Goal: Communication & Community: Answer question/provide support

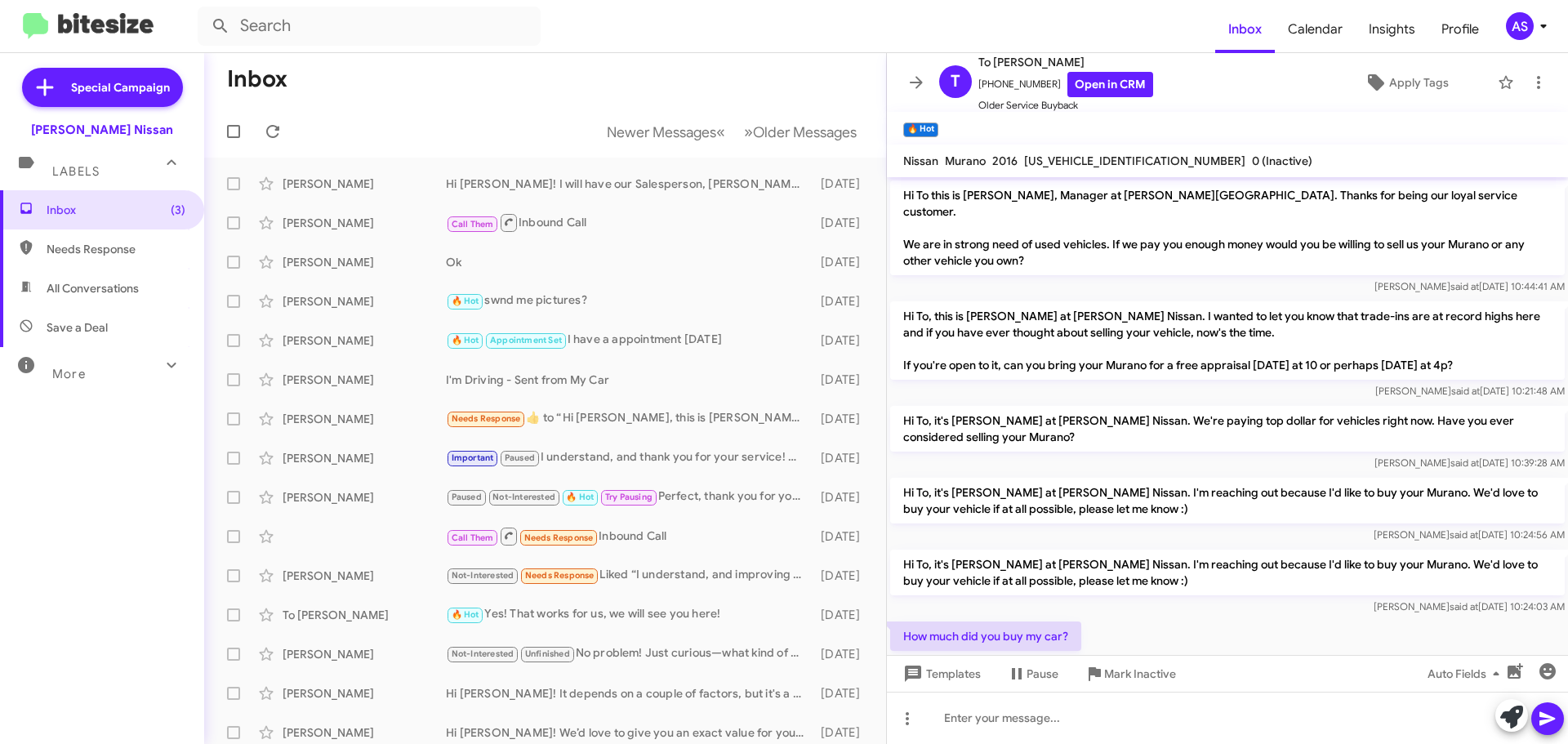
scroll to position [672, 0]
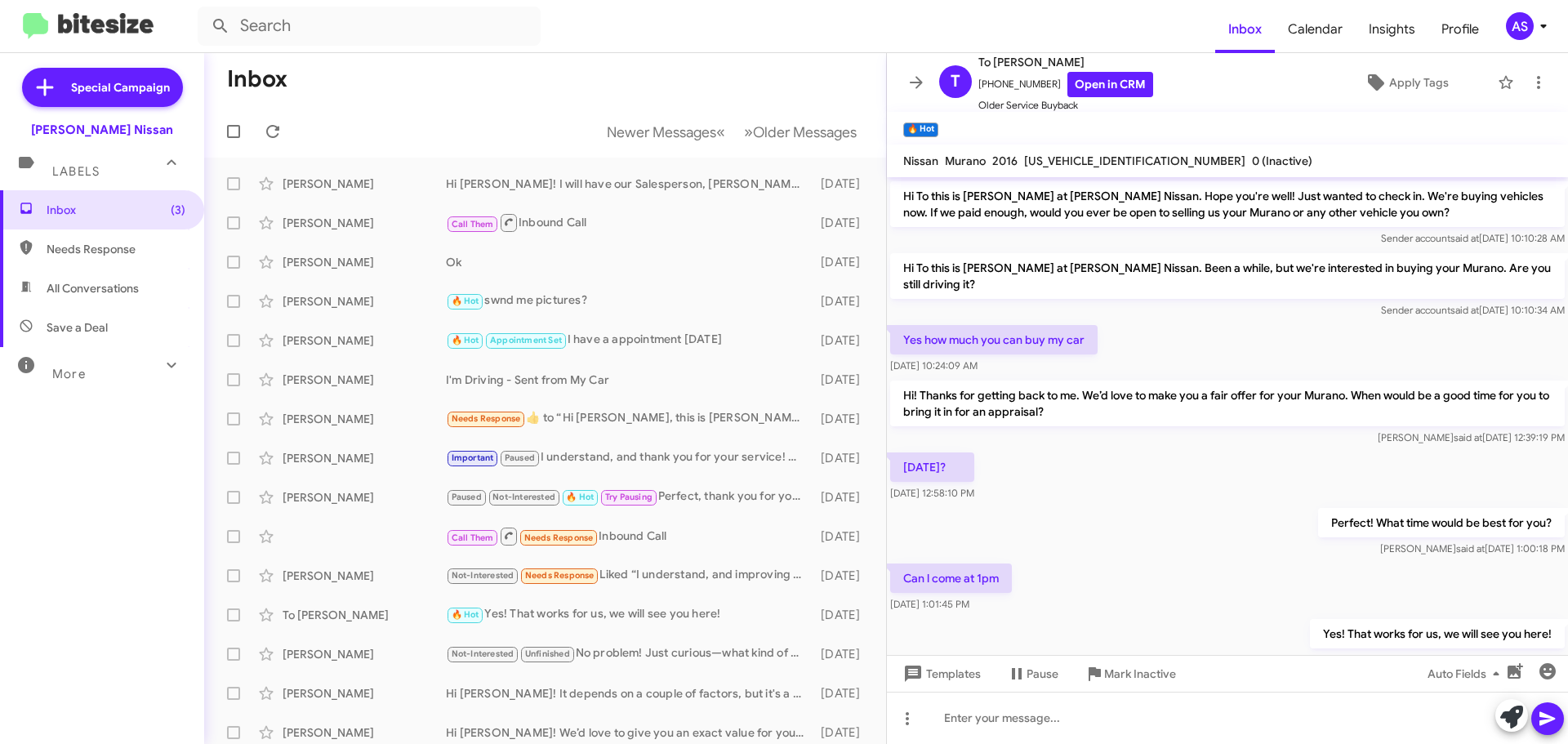
click at [108, 250] on span "Needs Response" at bounding box center [116, 249] width 139 height 16
type input "in:needs-response"
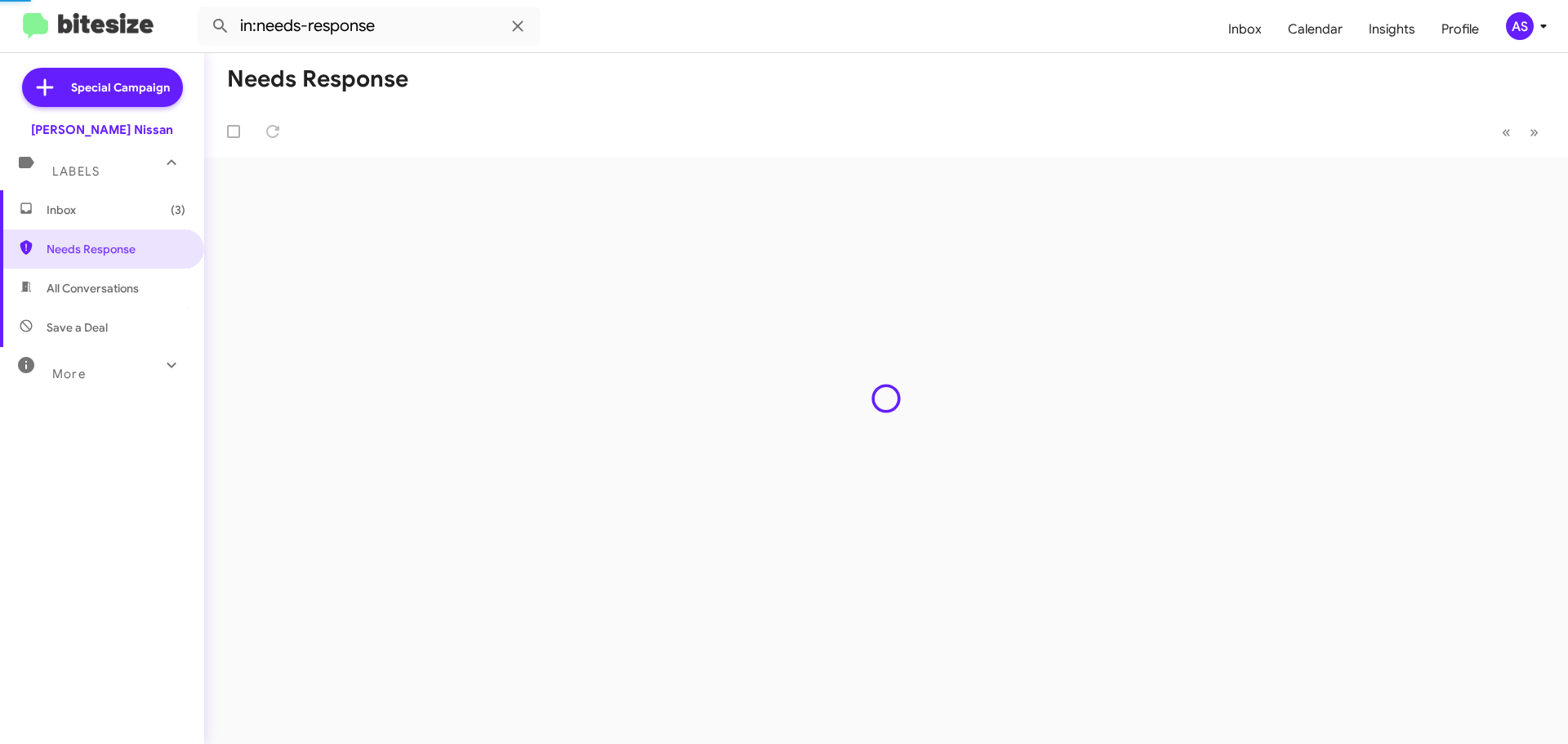
click at [93, 222] on span "Inbox (3)" at bounding box center [101, 210] width 204 height 39
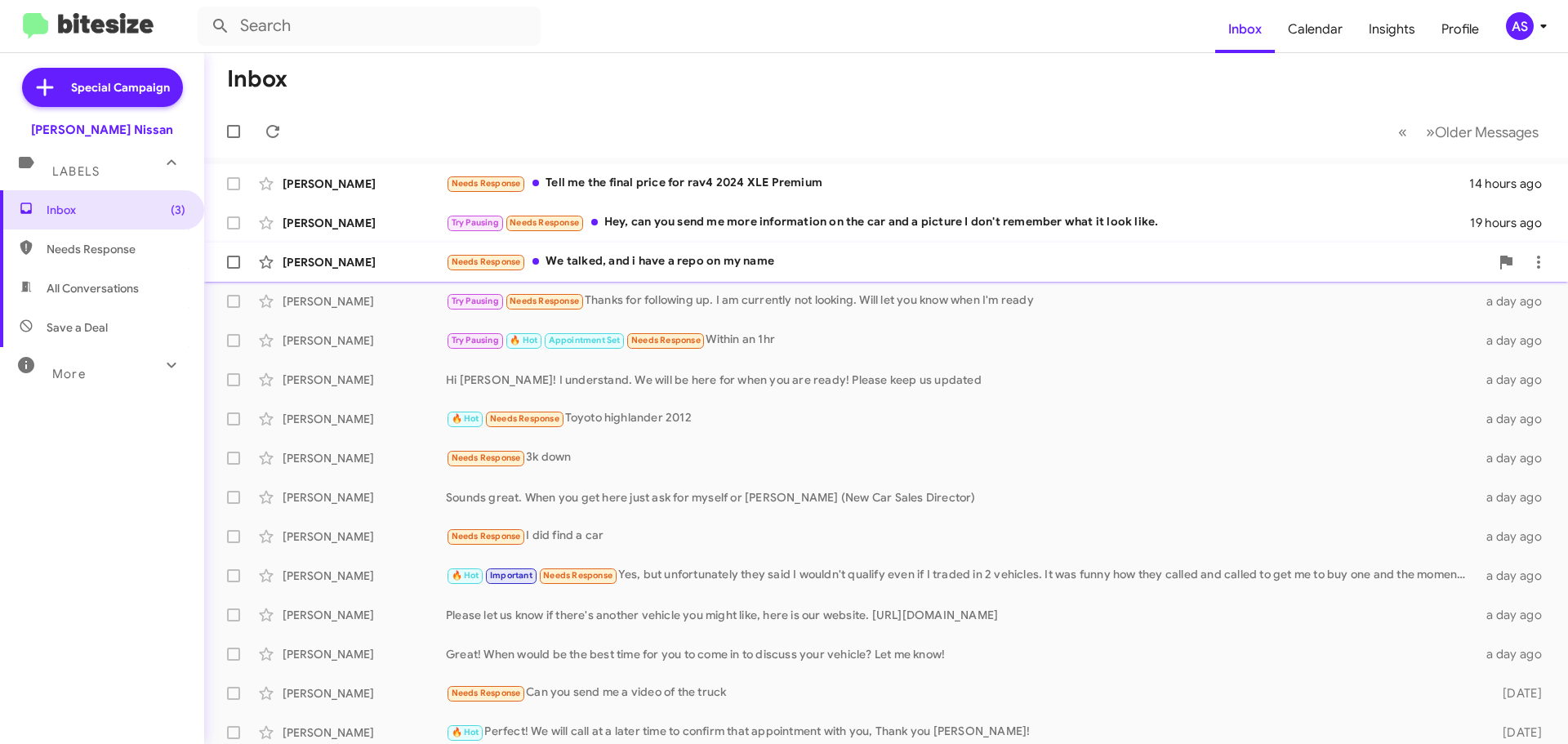
click at [632, 260] on div "Needs Response We talked, and i have a repo on my name" at bounding box center [968, 261] width 1044 height 19
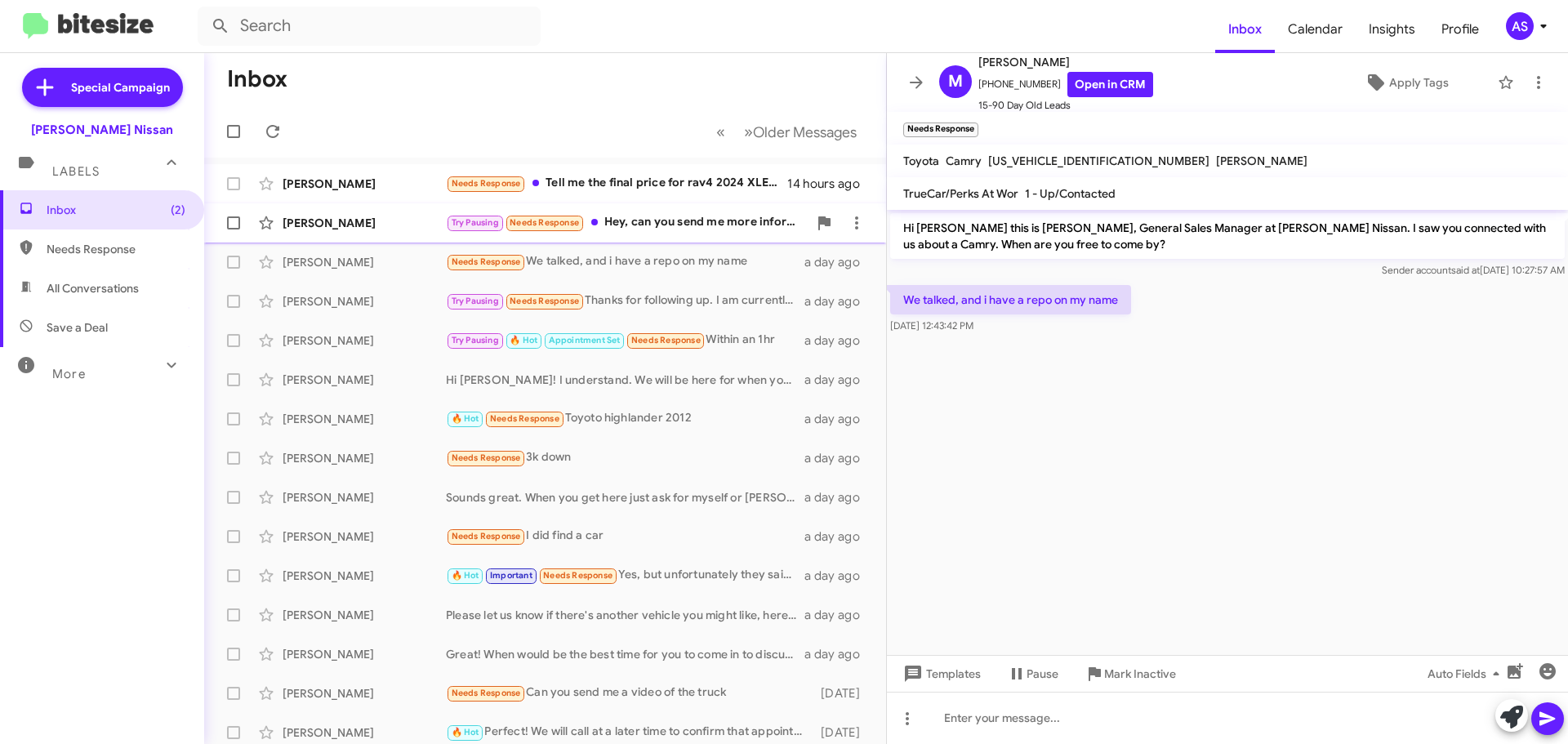
click at [638, 225] on div "Try Pausing Needs Response Hey, can you send me more information on the car and…" at bounding box center [627, 222] width 362 height 19
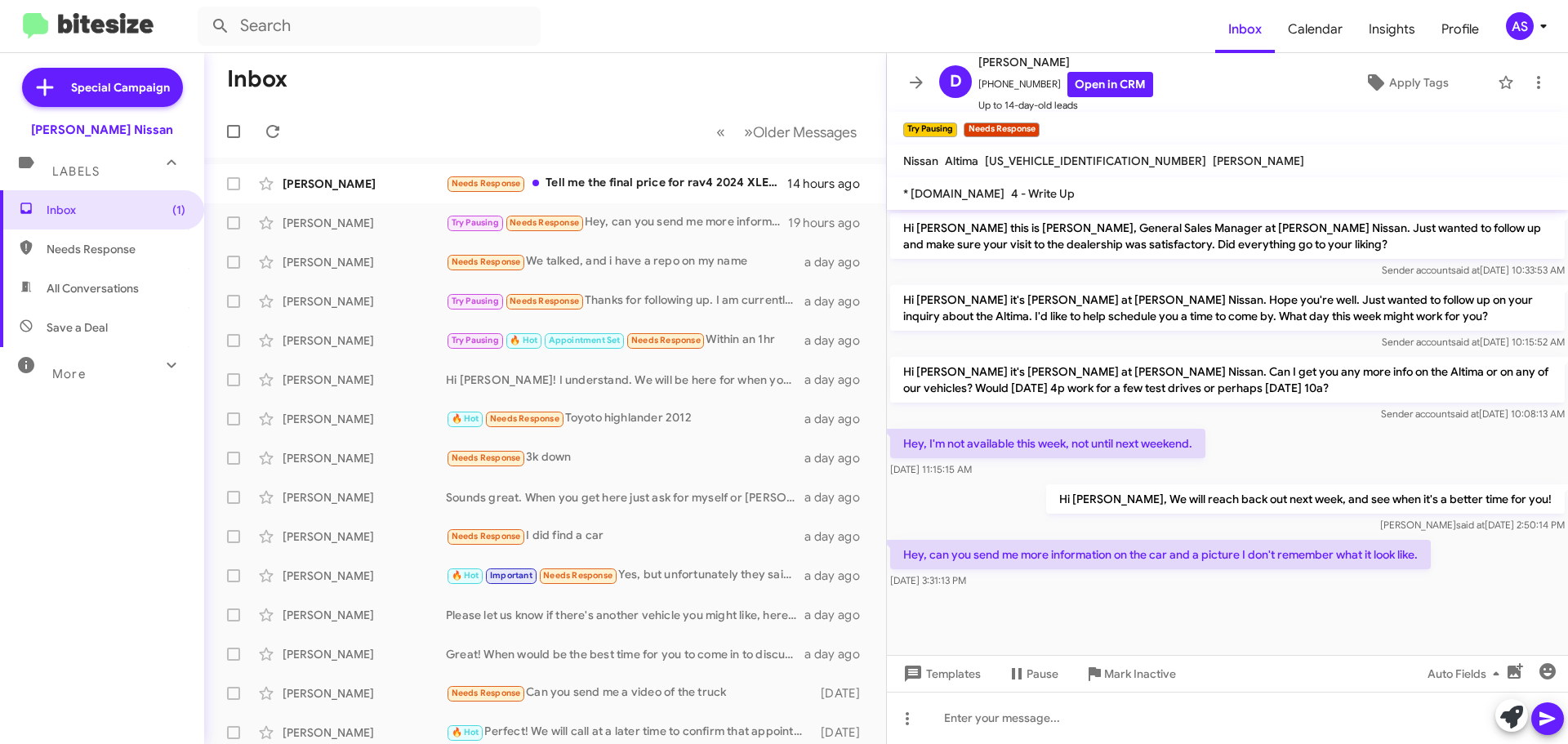
click at [1027, 157] on span "1N4AL3APXGC130262" at bounding box center [1095, 161] width 222 height 14
copy span "1N4AL3APXGC130262"
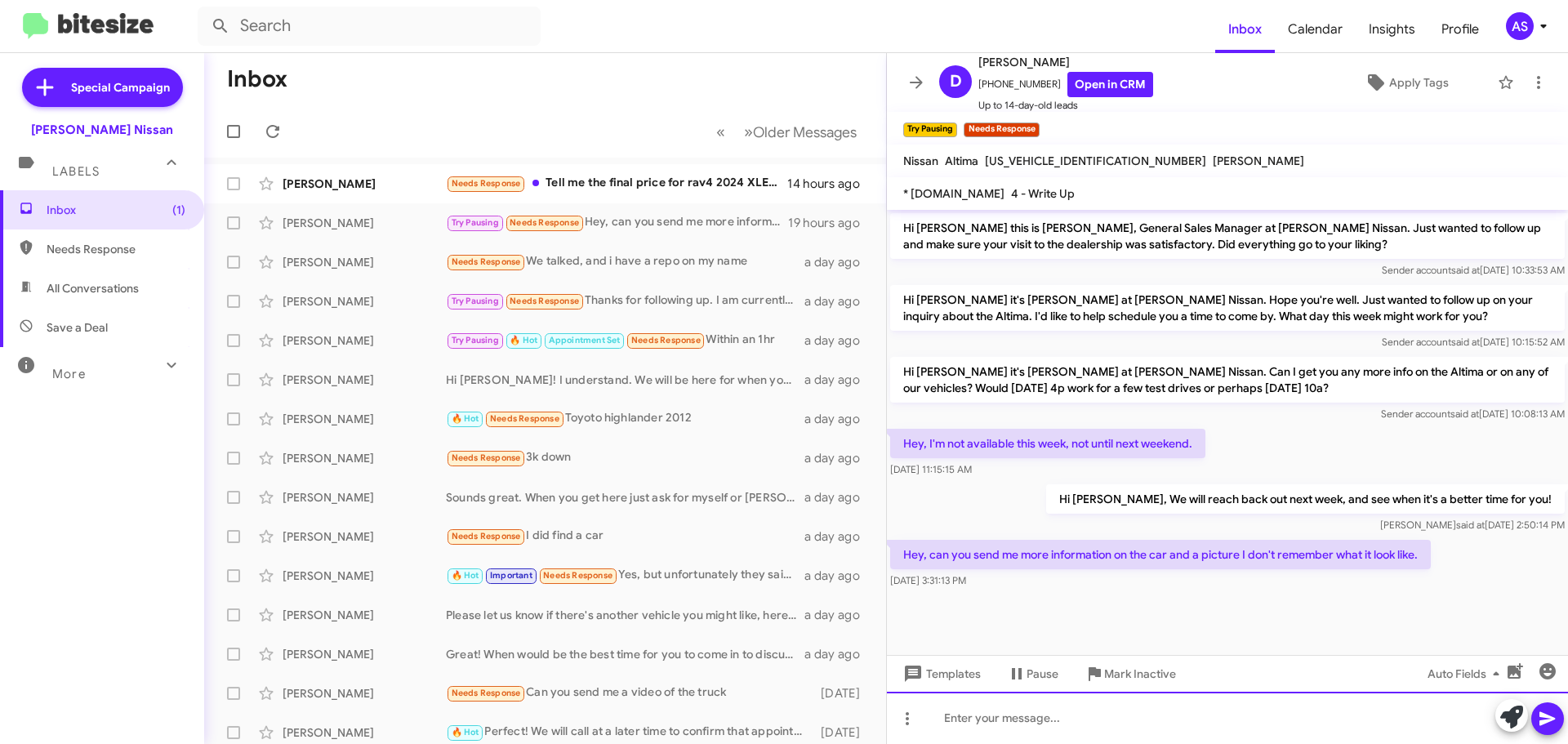
click at [1047, 731] on div at bounding box center [1227, 718] width 681 height 52
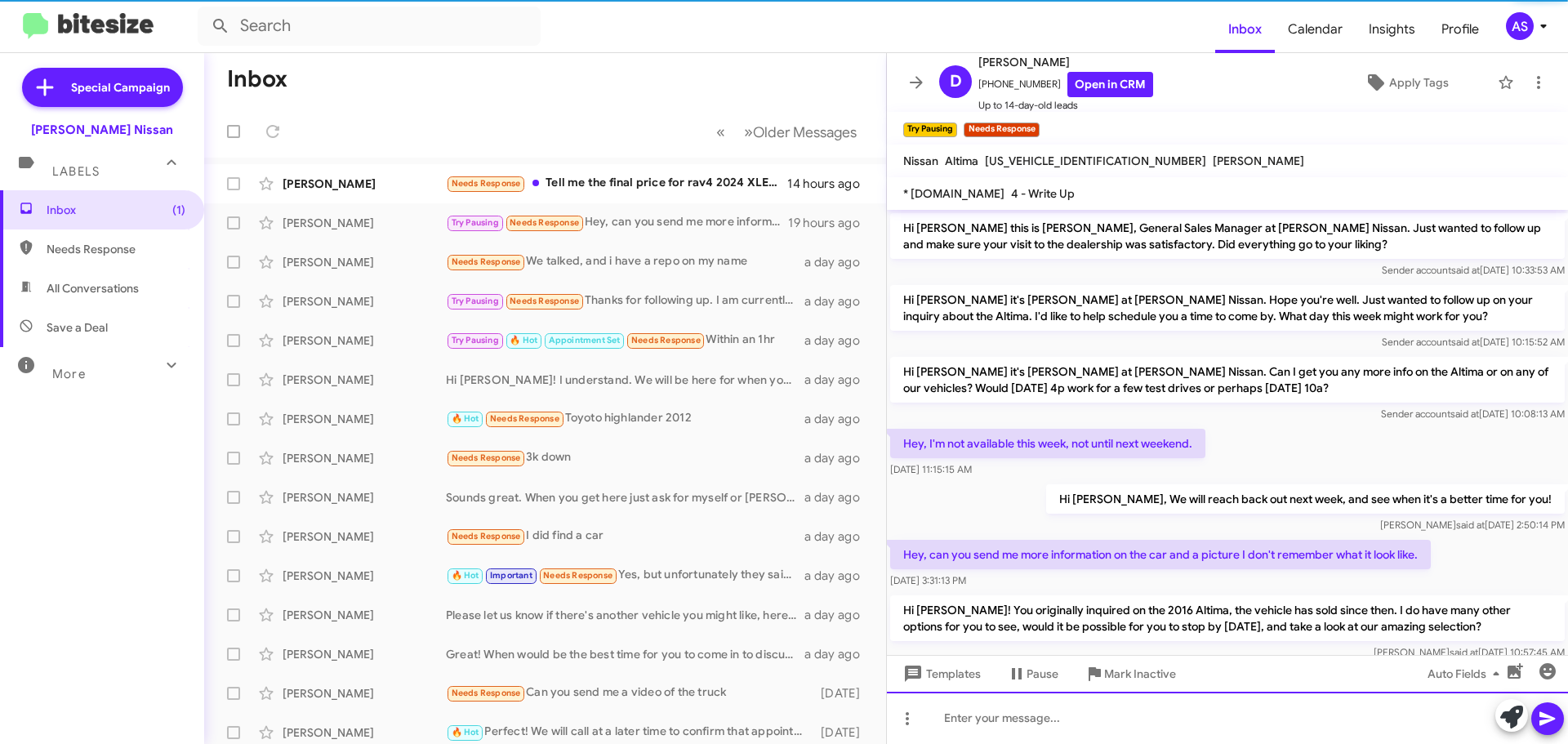
scroll to position [37, 0]
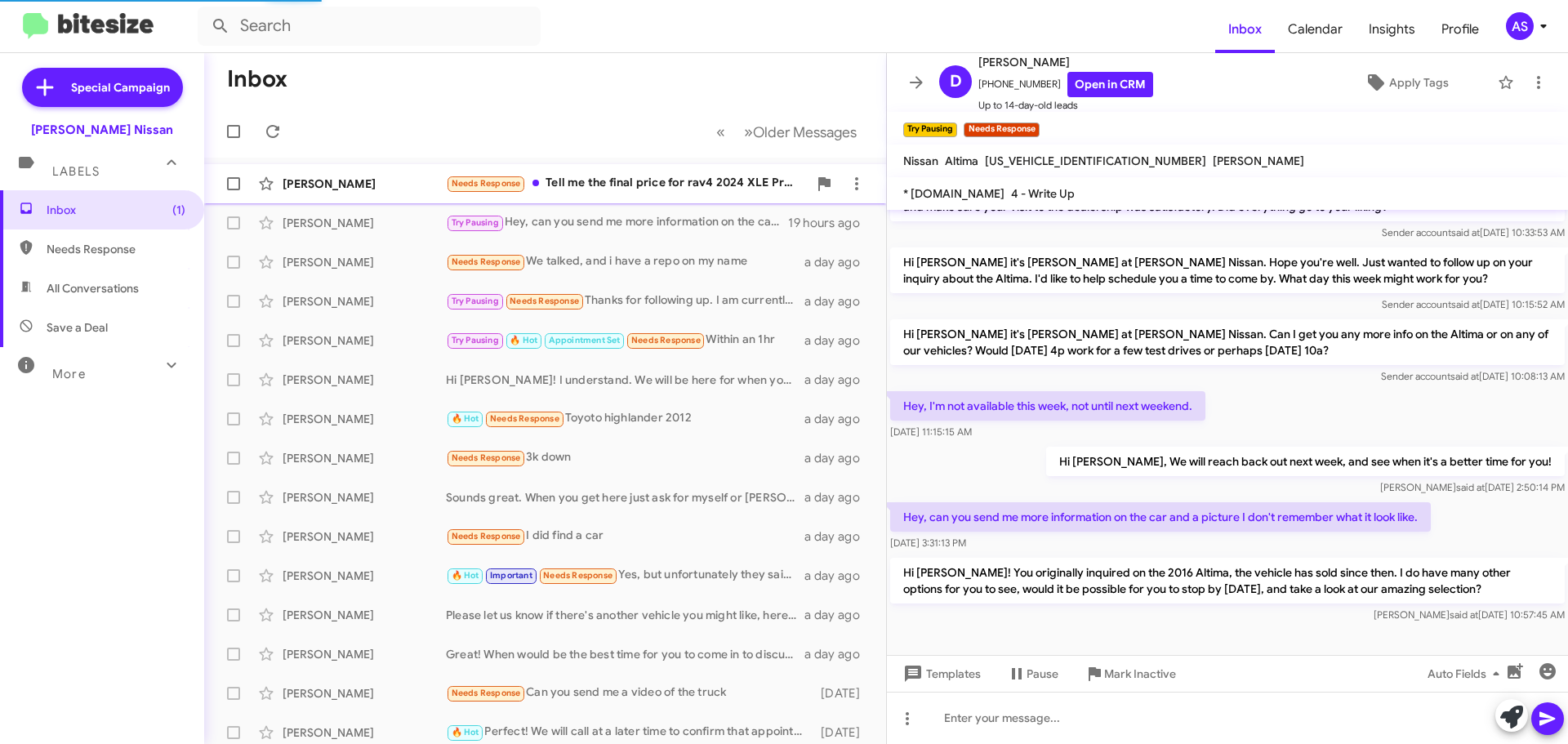
click at [678, 186] on div "Needs Response Tell me the final price for rav4 2024 XLE Premium" at bounding box center [627, 183] width 362 height 19
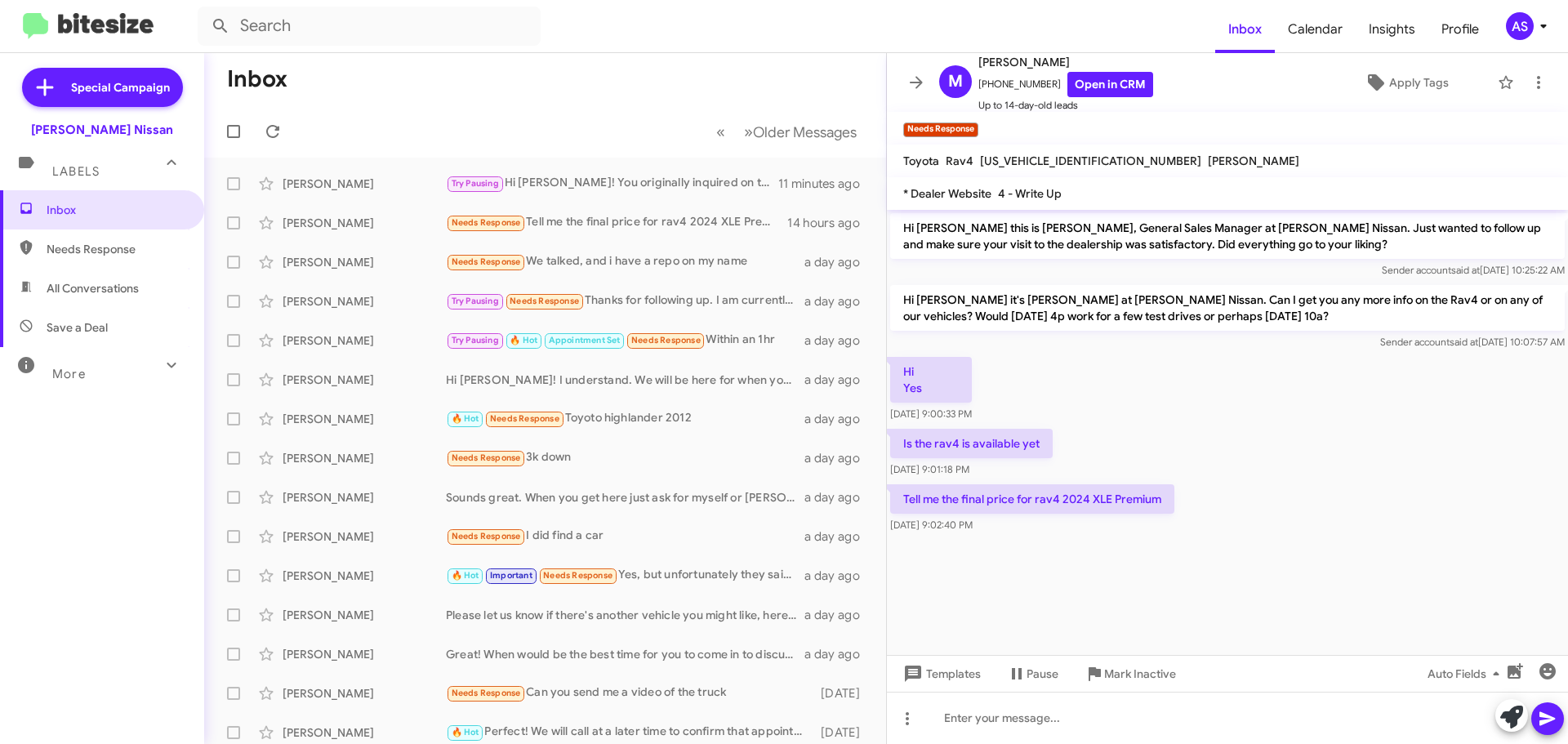
click at [83, 572] on div "Inbox Needs Response All Conversations Save a Deal More Important 🔥 Hot Appoint…" at bounding box center [101, 413] width 204 height 446
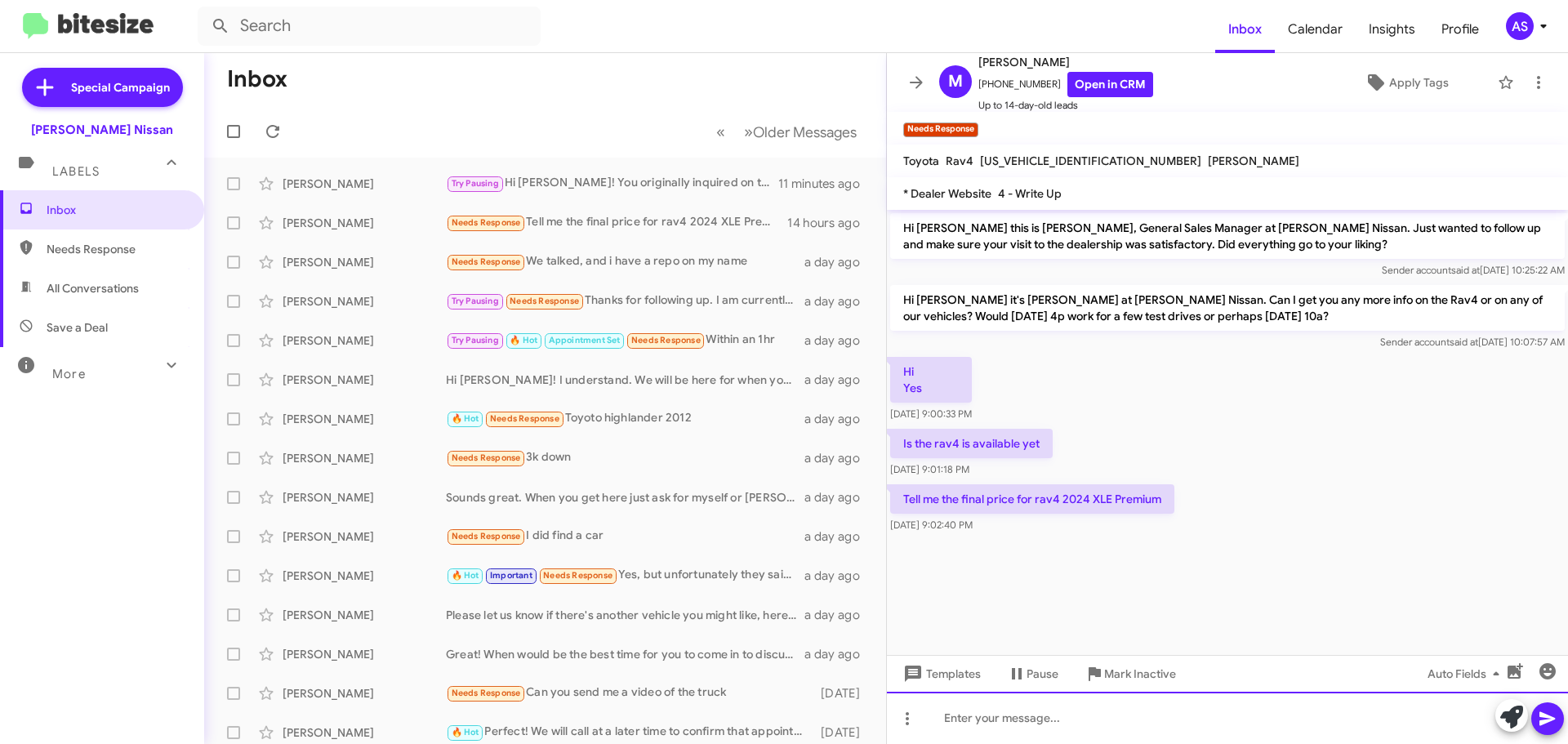
click at [1040, 725] on div at bounding box center [1227, 718] width 681 height 52
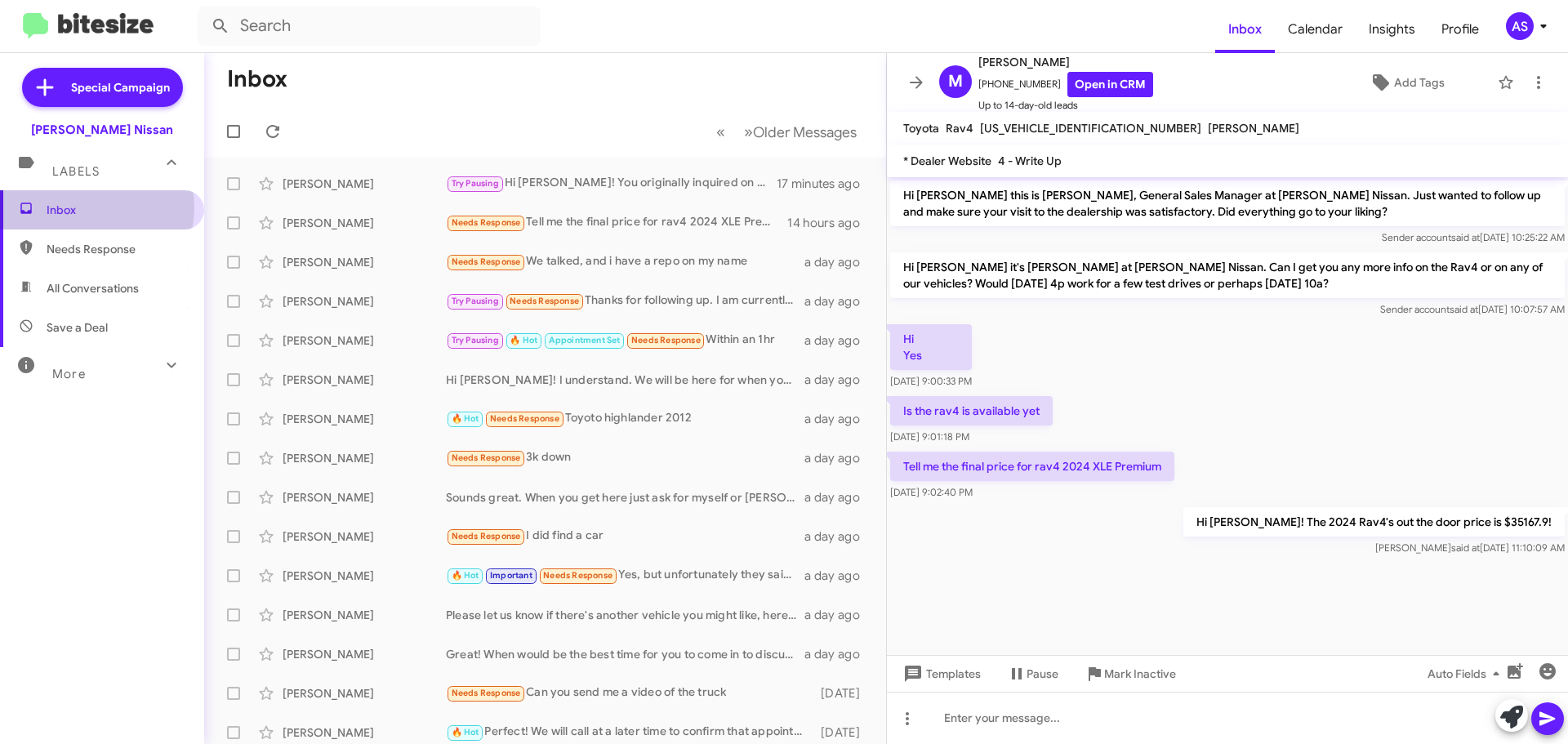
click at [87, 207] on span "Inbox" at bounding box center [116, 209] width 139 height 16
